Goal: Information Seeking & Learning: Learn about a topic

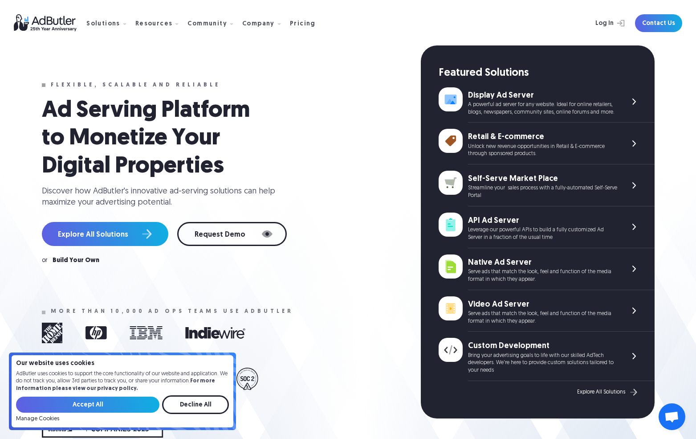
scroll to position [6, 0]
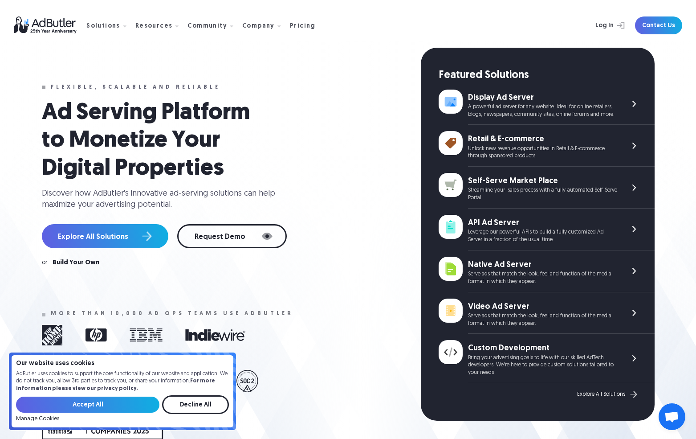
click at [513, 146] on div "Unlock new revenue opportunities in Retail & E-commerce through sponsored produ…" at bounding box center [542, 152] width 149 height 15
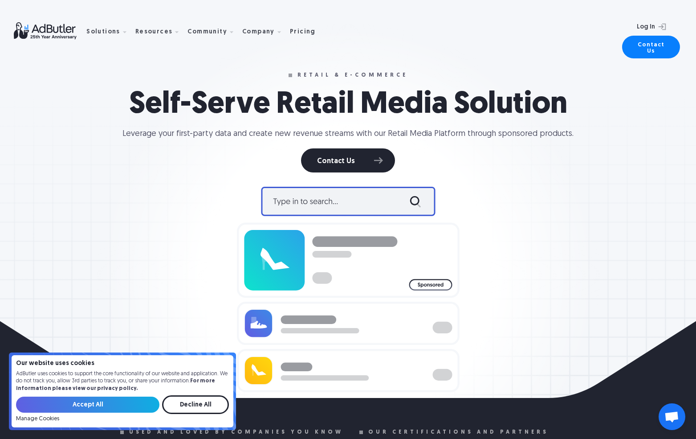
click at [50, 26] on img at bounding box center [50, 30] width 73 height 17
